Goal: Task Accomplishment & Management: Use online tool/utility

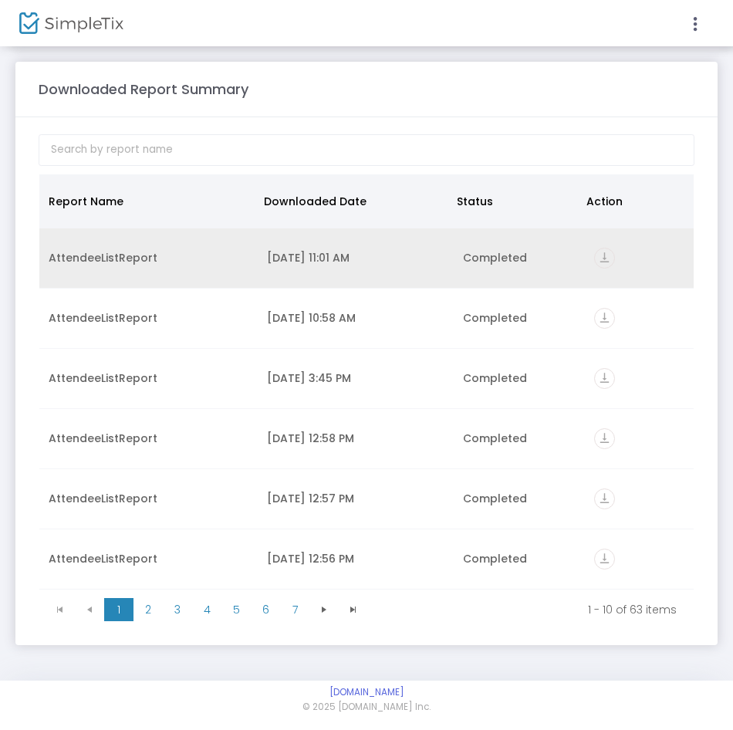
click at [602, 258] on icon "vertical_align_bottom" at bounding box center [604, 258] width 21 height 21
